Goal: Transaction & Acquisition: Register for event/course

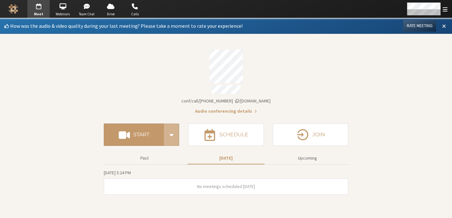
click at [444, 28] on span at bounding box center [445, 26] width 4 height 6
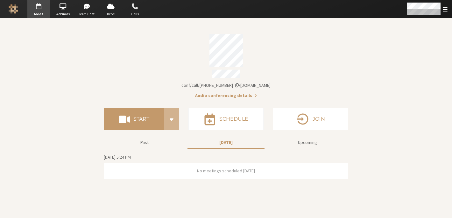
click at [137, 14] on span "Calls" at bounding box center [135, 13] width 22 height 5
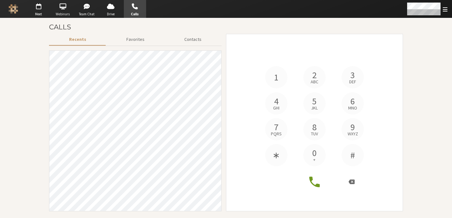
click at [69, 9] on span "button" at bounding box center [63, 6] width 22 height 10
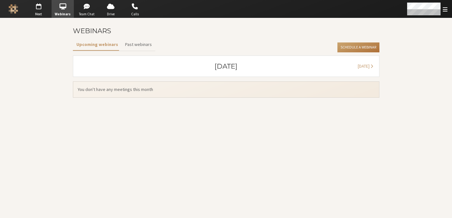
click at [360, 47] on button "Schedule a Webinar" at bounding box center [359, 47] width 42 height 10
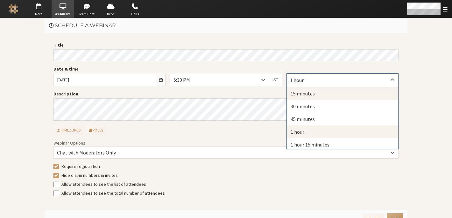
click at [305, 92] on div "15 minutes" at bounding box center [343, 93] width 112 height 13
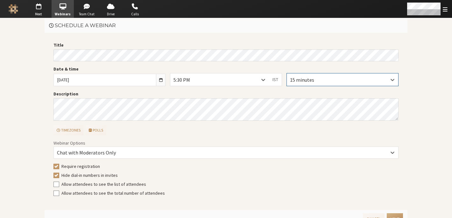
scroll to position [11, 0]
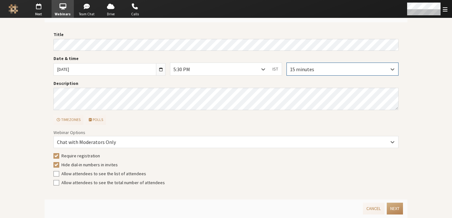
click at [85, 154] on span "Require registration" at bounding box center [80, 156] width 39 height 6
click at [59, 154] on input "Require registration" at bounding box center [57, 155] width 6 height 6
checkbox input "false"
click at [391, 206] on button "Next" at bounding box center [395, 208] width 16 height 12
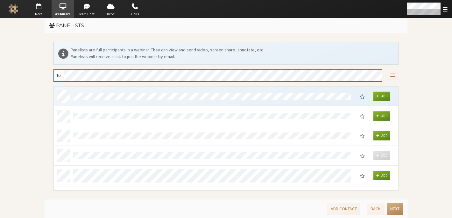
scroll to position [99, 340]
click at [391, 206] on button "Next" at bounding box center [395, 209] width 16 height 12
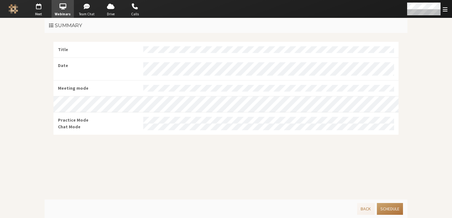
click at [391, 206] on button "Schedule" at bounding box center [390, 209] width 26 height 12
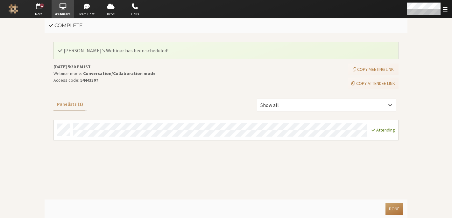
click at [391, 206] on button "Done" at bounding box center [395, 209] width 18 height 12
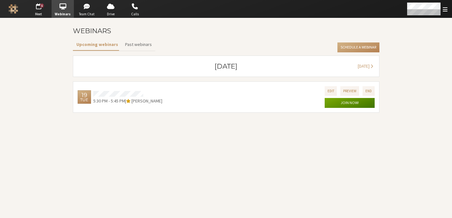
click at [348, 104] on button "Join now!" at bounding box center [350, 103] width 50 height 10
click at [344, 93] on button "Preview" at bounding box center [350, 90] width 19 height 9
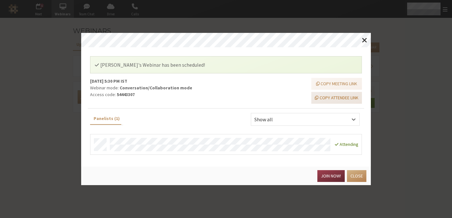
click at [339, 96] on button "Copy attendee link" at bounding box center [337, 98] width 51 height 12
click at [362, 177] on button "Close" at bounding box center [356, 176] width 19 height 12
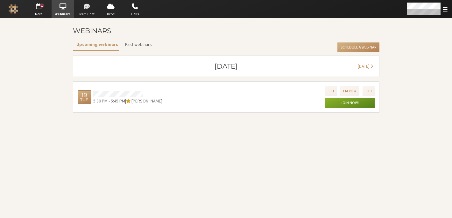
click at [85, 8] on span "button" at bounding box center [87, 6] width 22 height 10
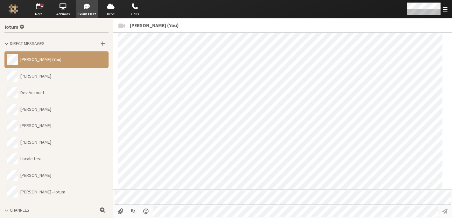
scroll to position [782, 0]
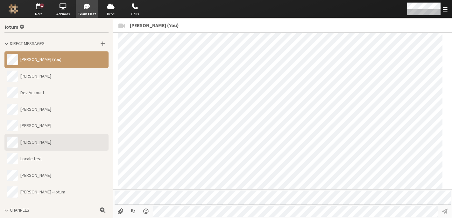
click at [40, 145] on button "kirti" at bounding box center [56, 142] width 104 height 17
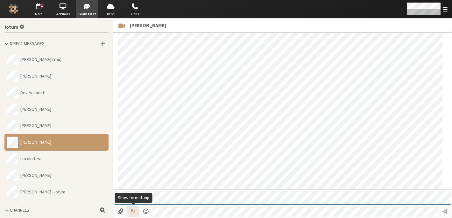
scroll to position [138, 0]
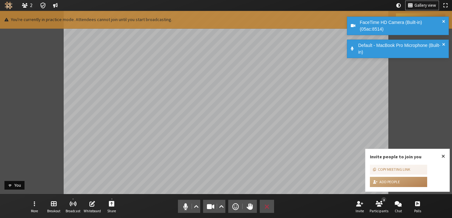
click at [444, 21] on span at bounding box center [444, 25] width 3 height 13
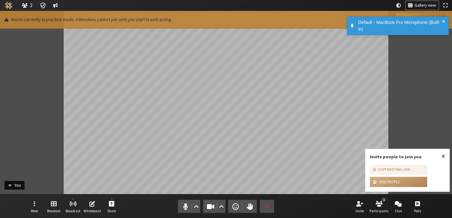
click at [444, 21] on span at bounding box center [444, 25] width 3 height 13
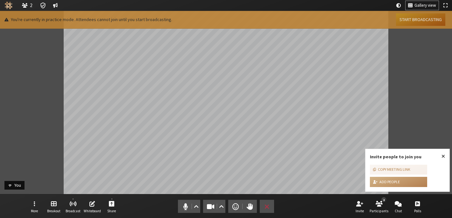
click at [421, 22] on button "Start broadcasting" at bounding box center [420, 19] width 49 height 12
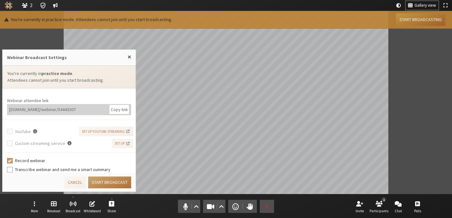
click at [108, 184] on button "Start broadcast" at bounding box center [109, 182] width 43 height 12
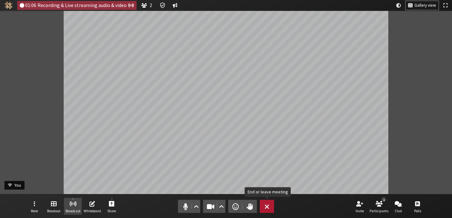
click at [269, 204] on span "End or leave meeting" at bounding box center [267, 206] width 5 height 9
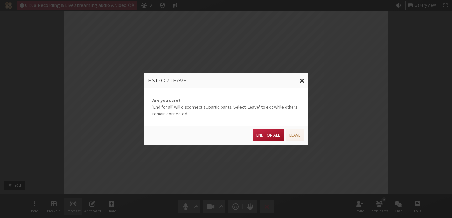
click at [266, 138] on button "End for all" at bounding box center [268, 135] width 31 height 12
